Goal: Information Seeking & Learning: Learn about a topic

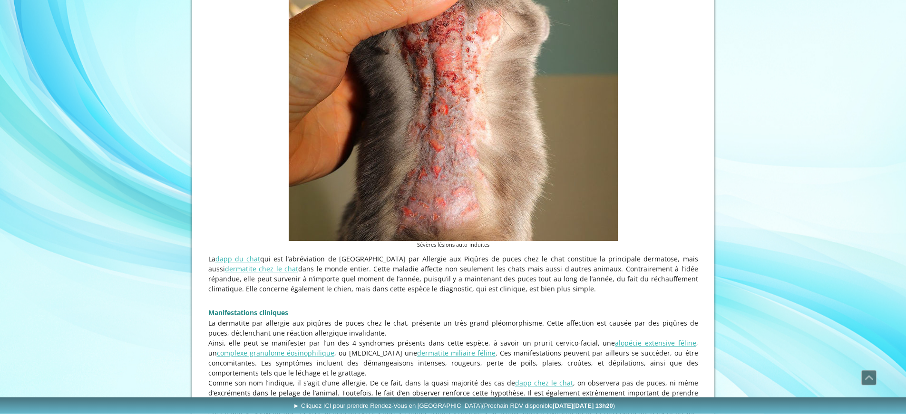
scroll to position [373, 0]
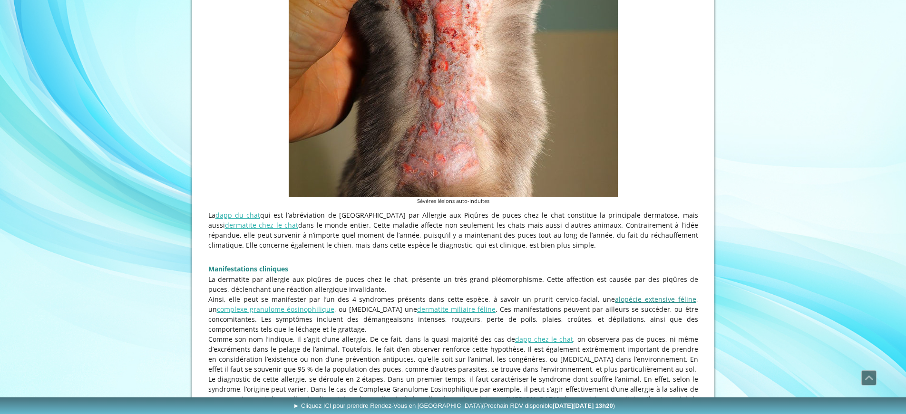
click at [623, 299] on link "alopécie extensive féline" at bounding box center [655, 299] width 81 height 9
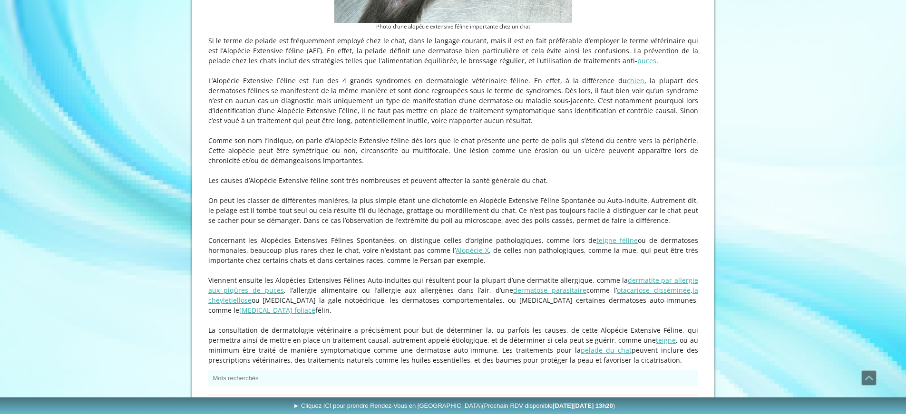
scroll to position [578, 0]
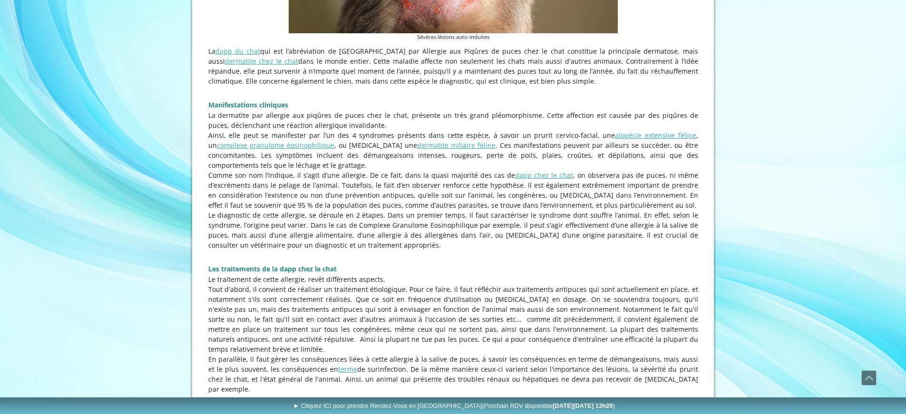
scroll to position [540, 0]
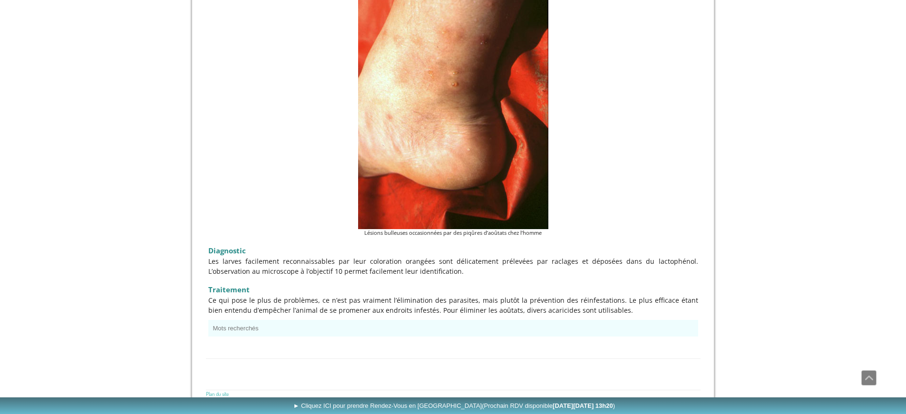
scroll to position [1220, 0]
